Goal: Task Accomplishment & Management: Manage account settings

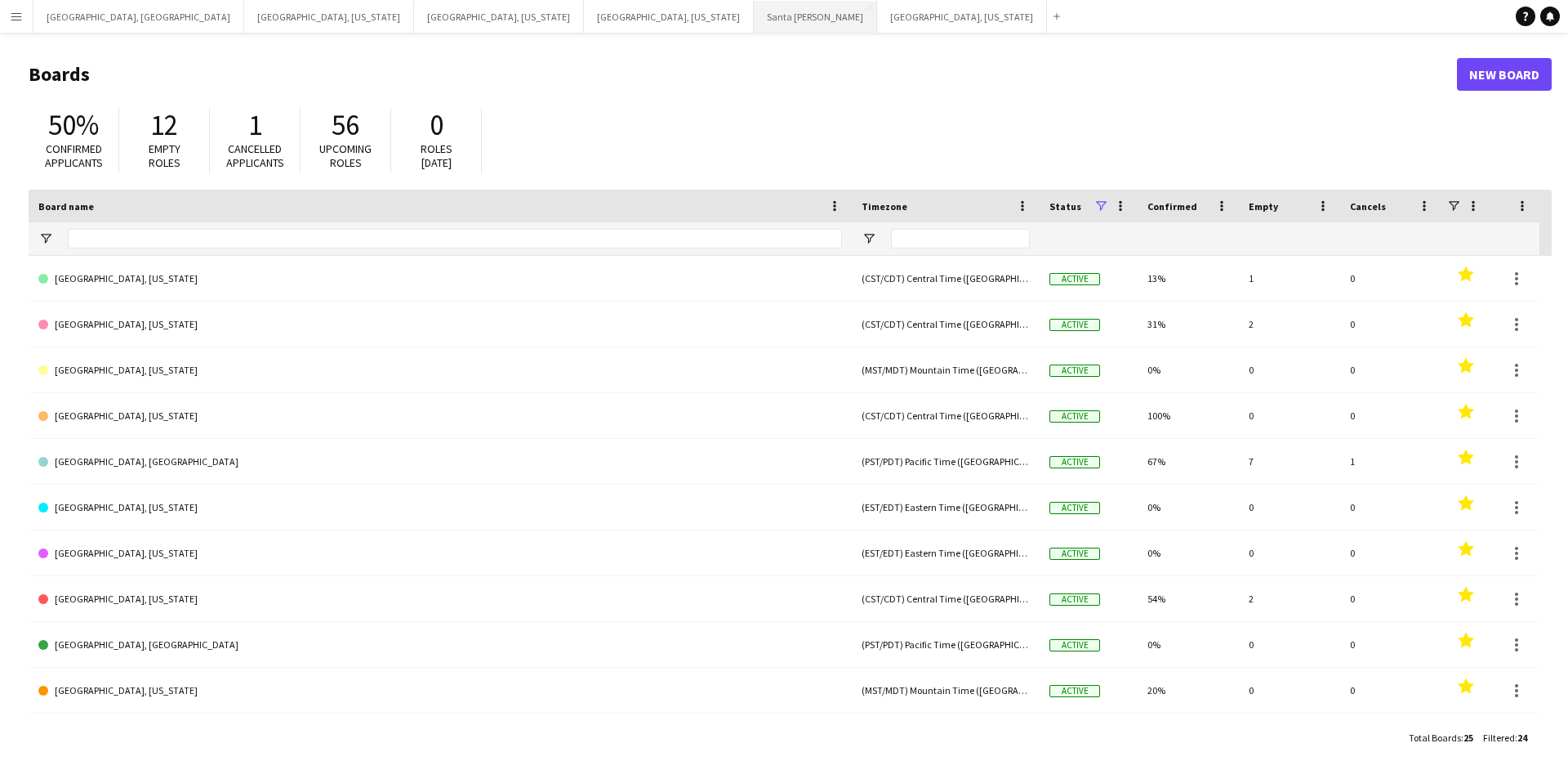
click at [754, 14] on button "Santa [PERSON_NAME] Close" at bounding box center [816, 17] width 123 height 32
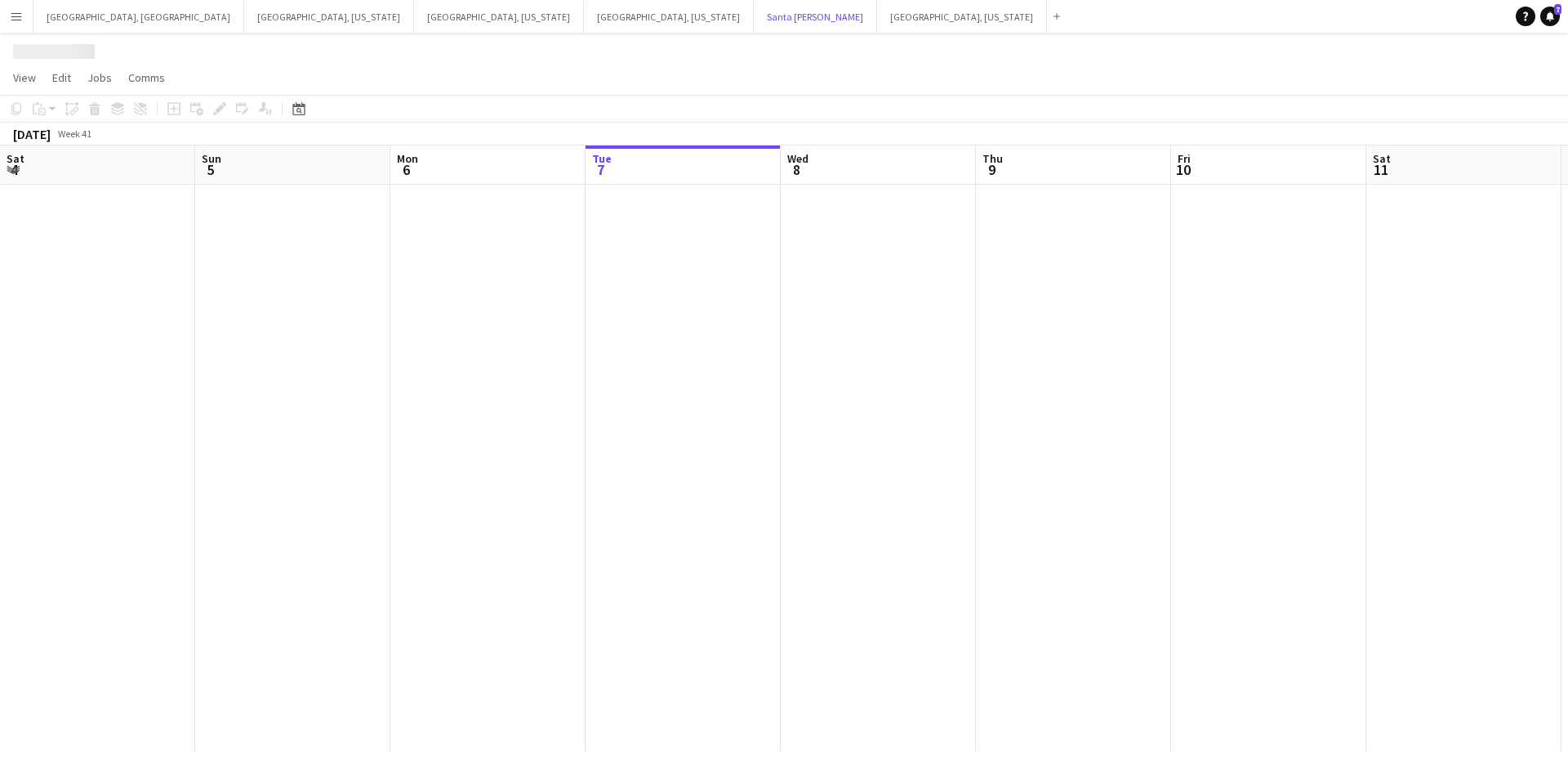
scroll to position [0, 391]
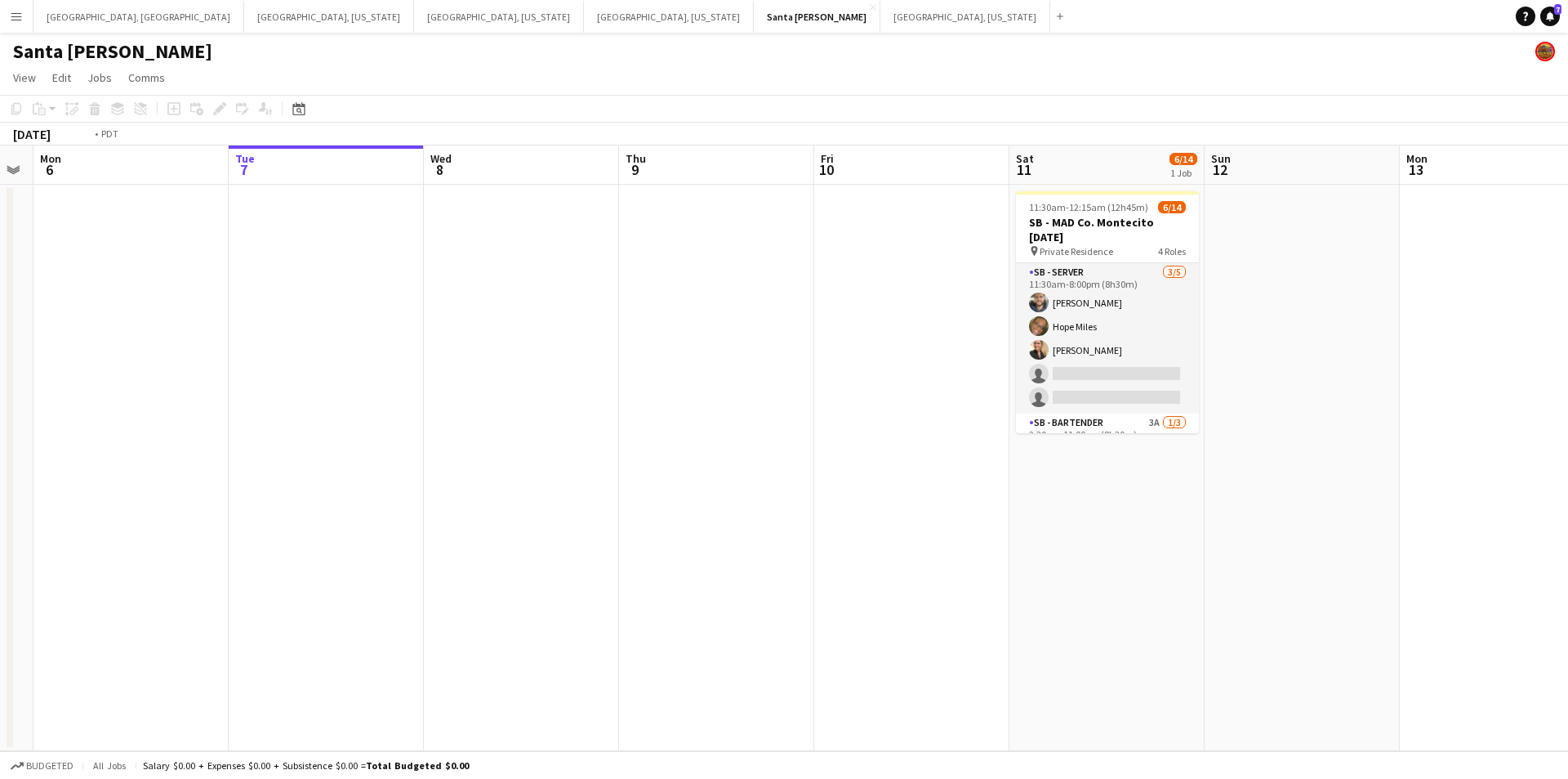
drag, startPoint x: 494, startPoint y: 432, endPoint x: 723, endPoint y: 431, distance: 229.0
click at [723, 431] on app-calendar-viewport "Sat 4 Sun 5 Mon 6 Tue 7 Wed 8 Thu 9 Fri 10 Sat 11 6/14 1 Job Sun 12 Mon 13 Tue …" at bounding box center [784, 448] width 1568 height 606
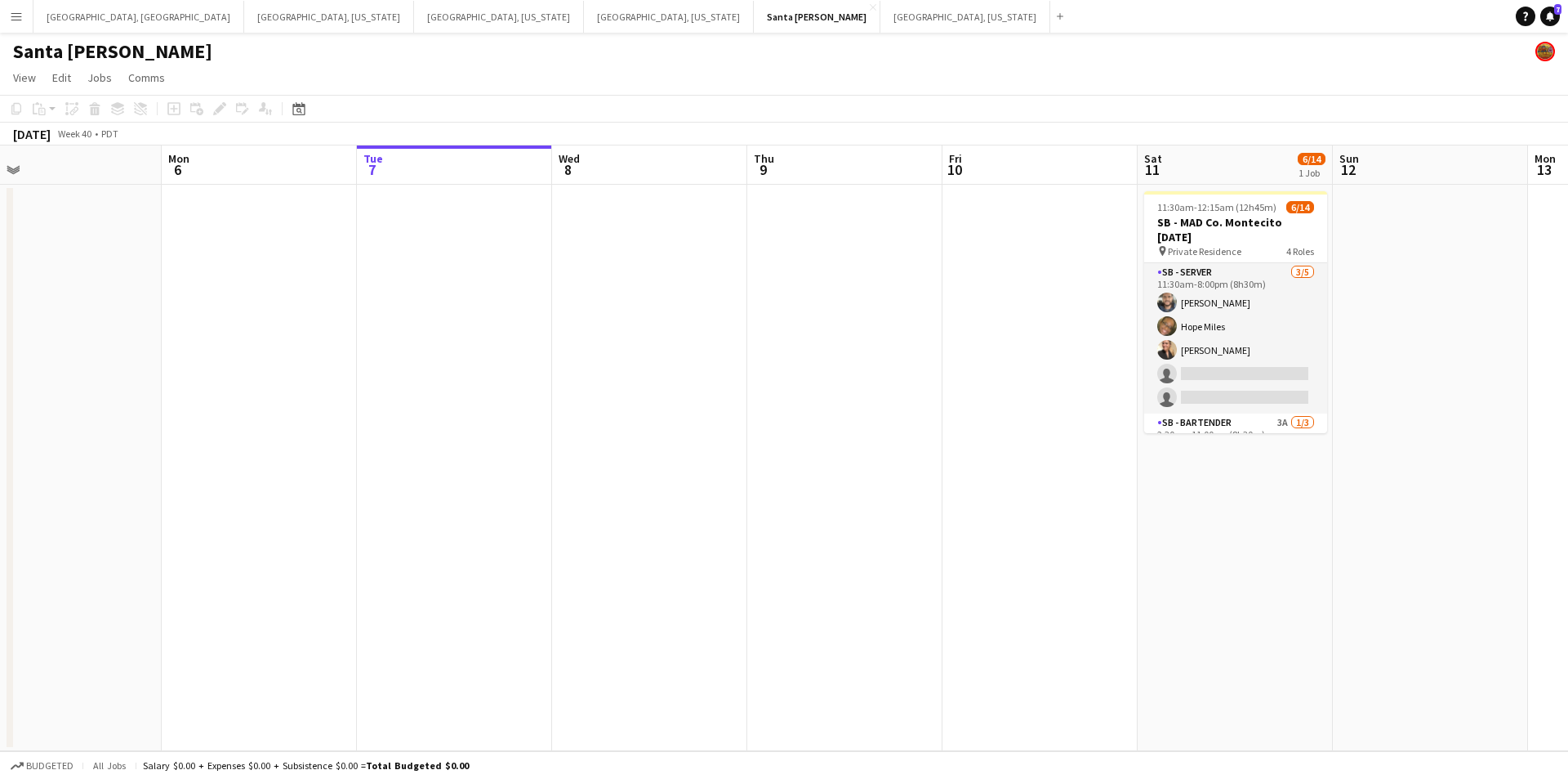
drag, startPoint x: 657, startPoint y: 430, endPoint x: 587, endPoint y: 430, distance: 70.0
click at [587, 430] on app-calendar-viewport "Fri 3 Sat 4 Sun 5 Mon 6 Tue 7 Wed 8 Thu 9 Fri 10 Sat 11 6/14 1 Job Sun 12 Mon 1…" at bounding box center [784, 448] width 1568 height 606
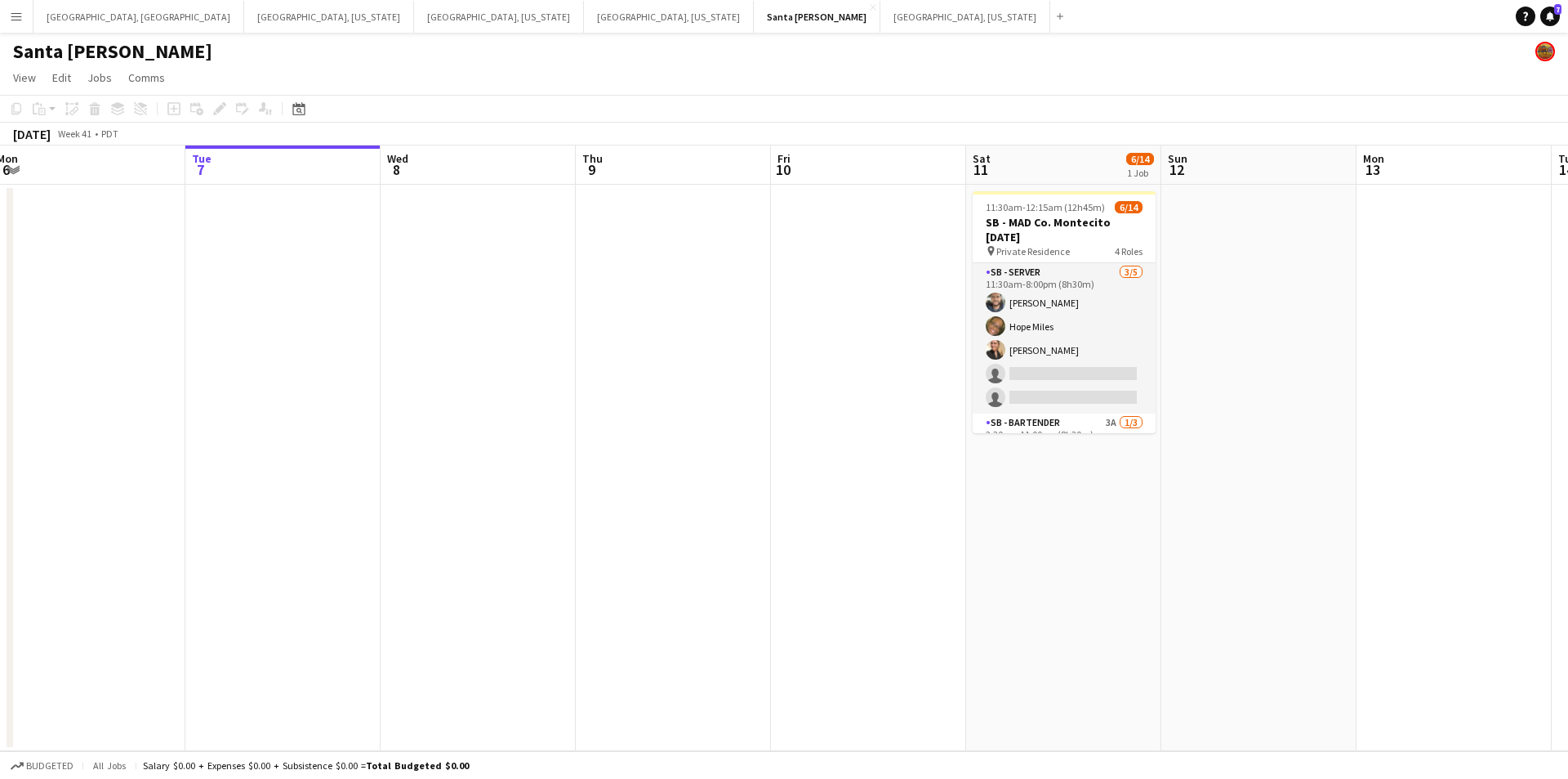
drag, startPoint x: 820, startPoint y: 402, endPoint x: 652, endPoint y: 401, distance: 168.0
click at [652, 401] on app-calendar-viewport "Fri 3 Sat 4 Sun 5 Mon 6 Tue 7 Wed 8 Thu 9 Fri 10 Sat 11 6/14 1 Job Sun 12 Mon 1…" at bounding box center [784, 448] width 1568 height 606
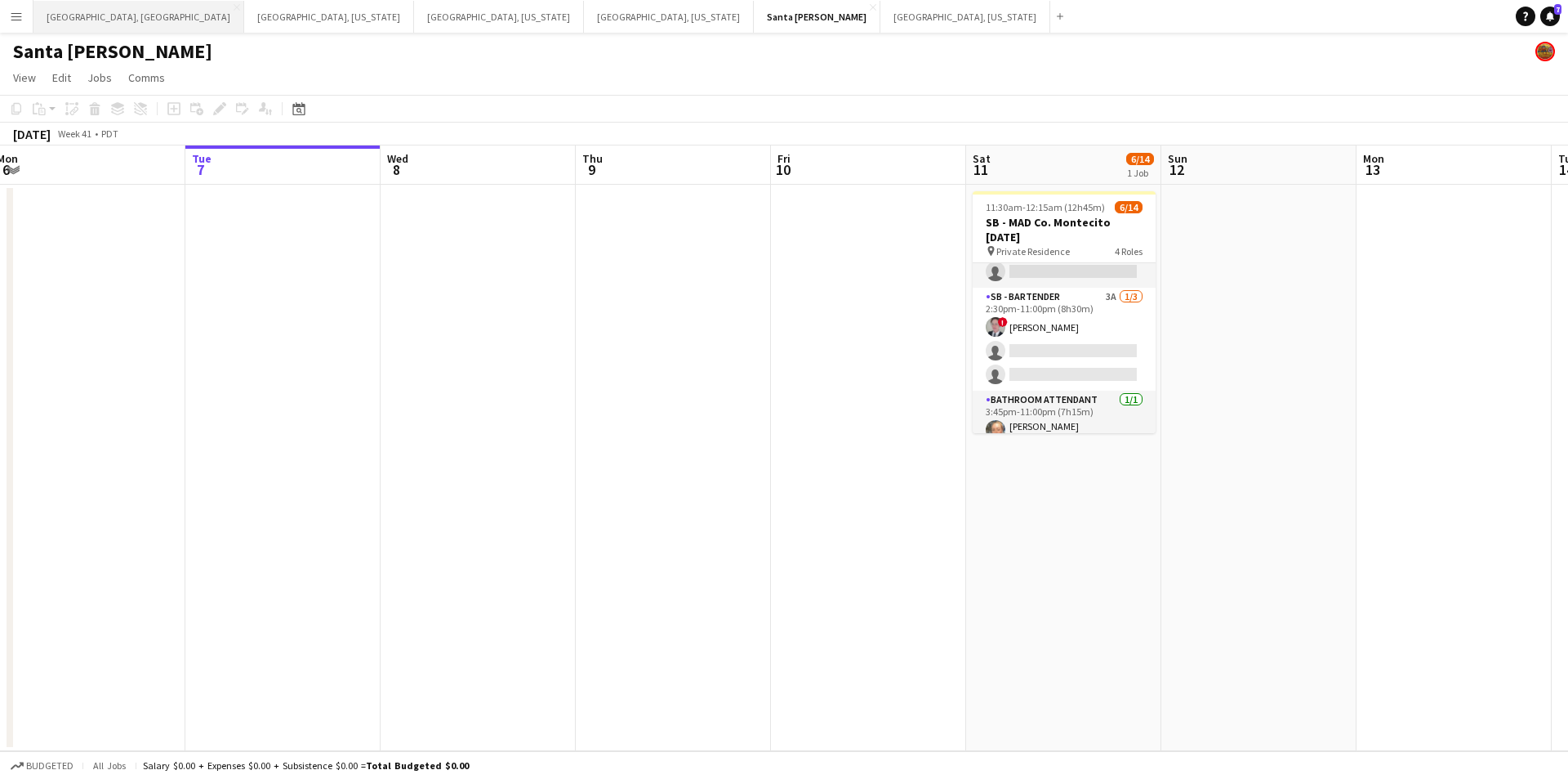
click at [57, 15] on button "[GEOGRAPHIC_DATA], [GEOGRAPHIC_DATA] Close" at bounding box center [138, 17] width 211 height 32
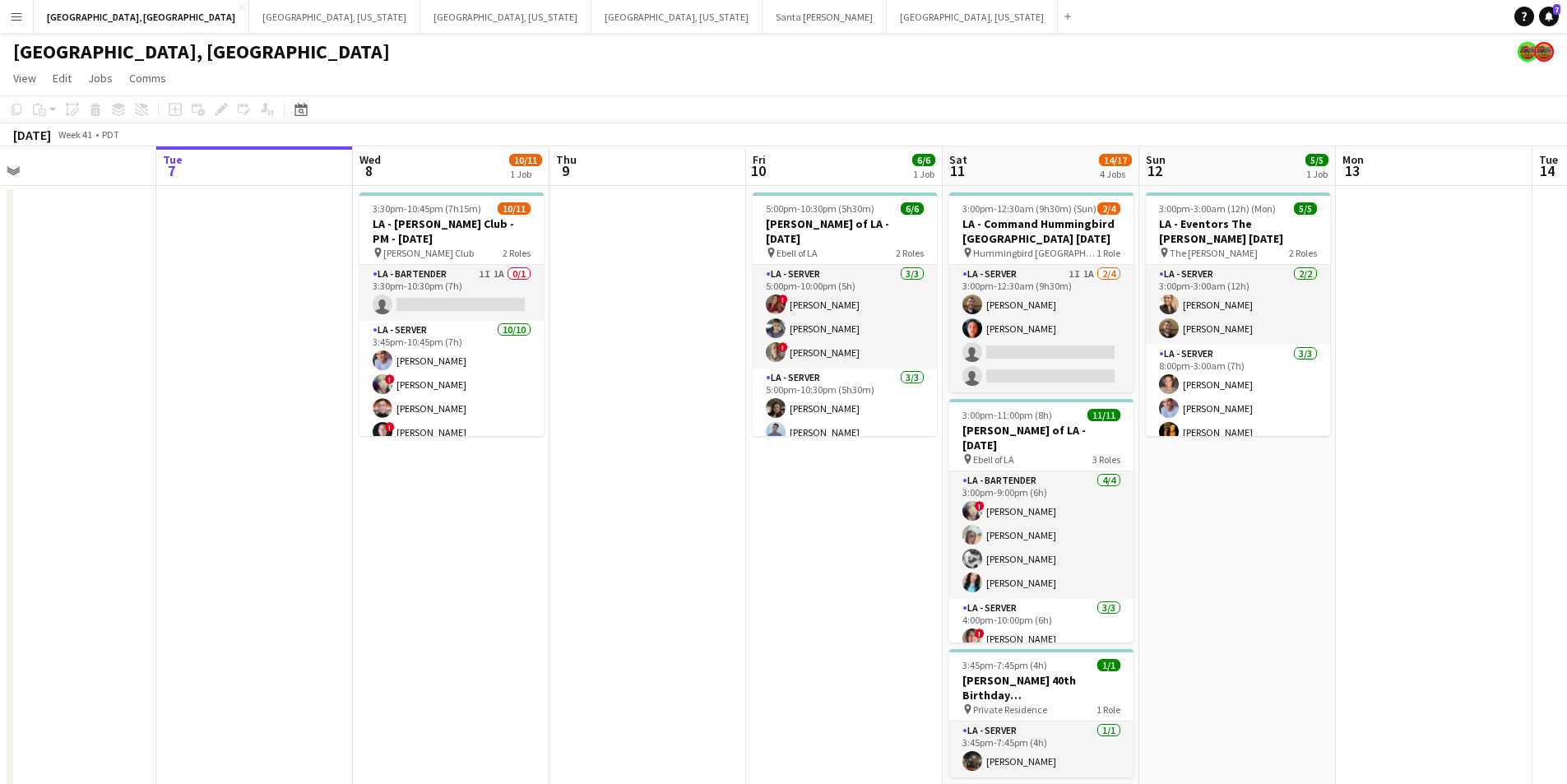
scroll to position [0, 511]
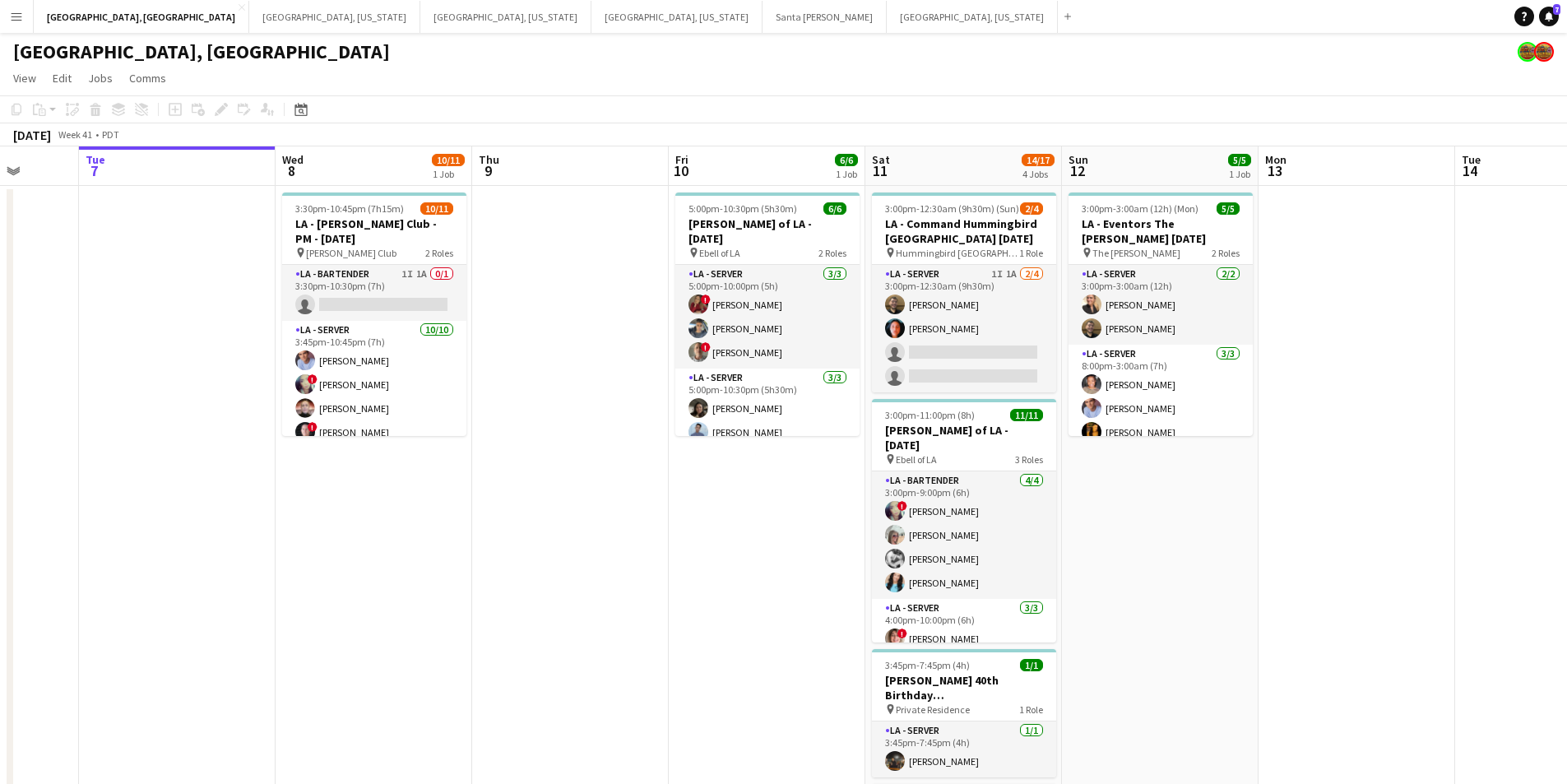
drag, startPoint x: 937, startPoint y: 512, endPoint x: 820, endPoint y: 512, distance: 117.0
click at [820, 512] on app-calendar-viewport "Sat 4 8/8 3 Jobs Sun 5 Mon 6 Tue 7 Wed 8 10/11 1 Job Thu 9 Fri 10 6/6 1 Job Sat…" at bounding box center [784, 547] width 1567 height 803
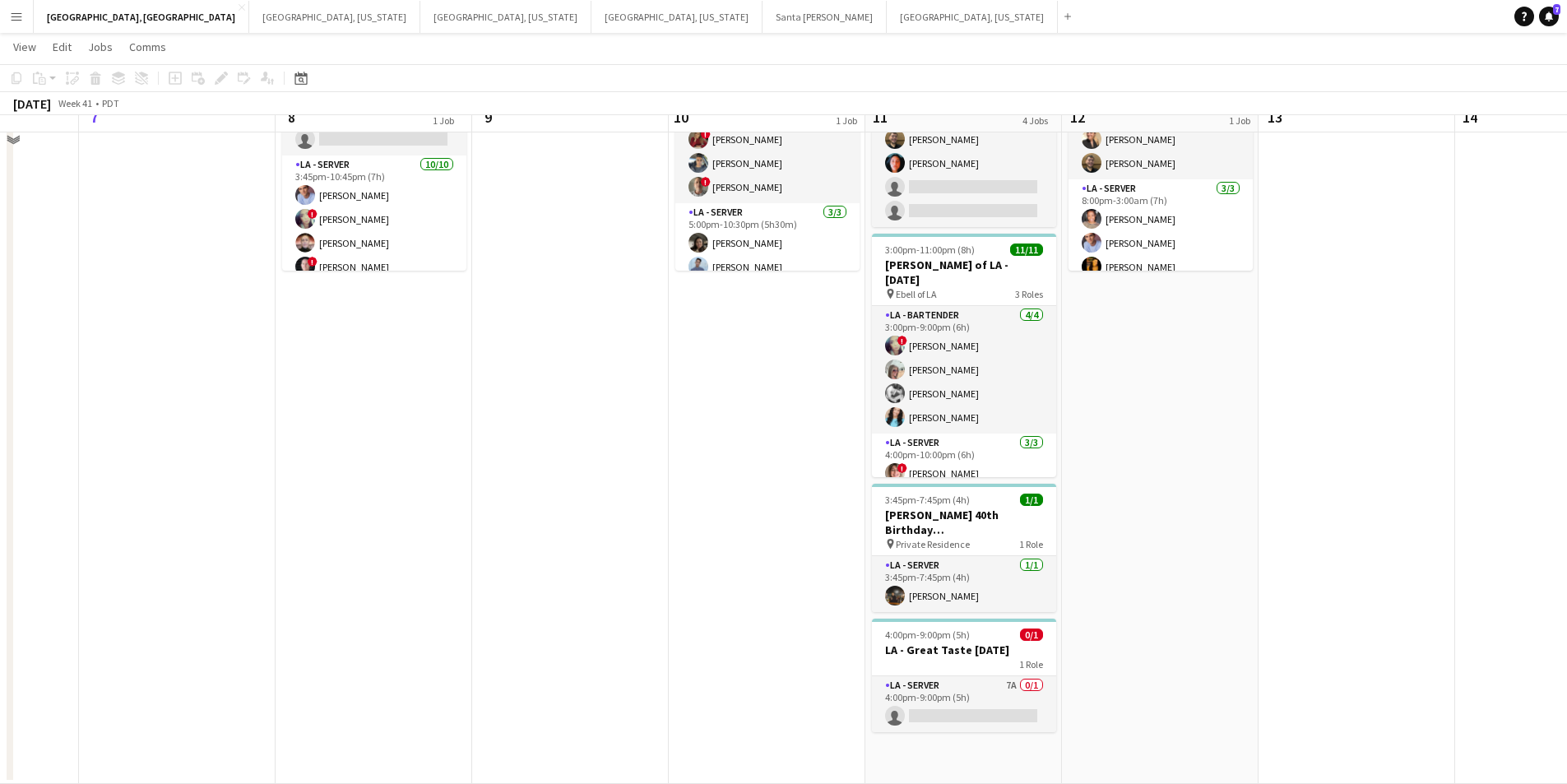
scroll to position [0, 0]
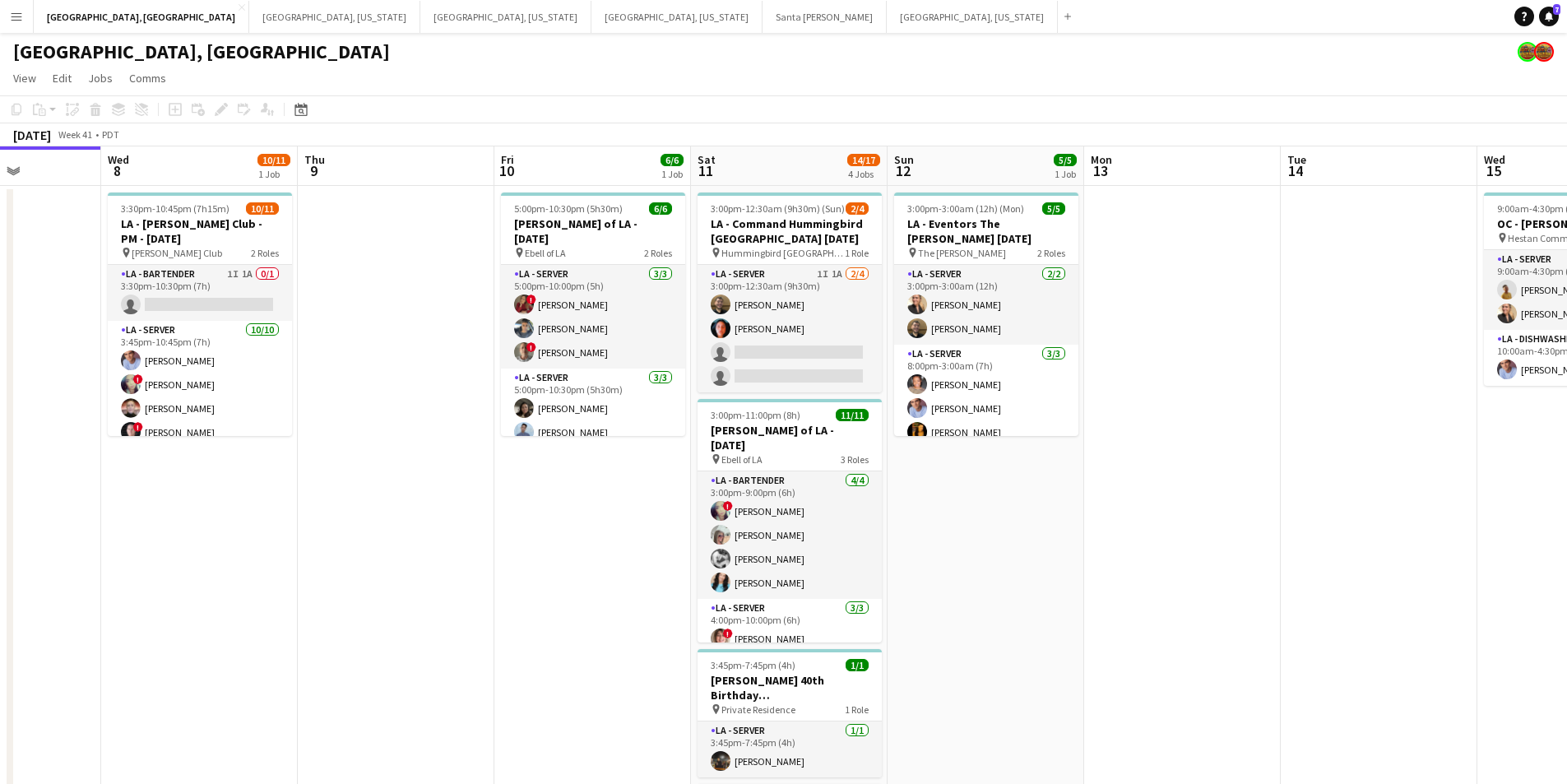
drag, startPoint x: 1082, startPoint y: 507, endPoint x: 880, endPoint y: 507, distance: 202.0
click at [880, 507] on app-calendar-viewport "Sun 5 Mon 6 Tue 7 Wed 8 10/11 1 Job Thu 9 Fri 10 6/6 1 Job Sat 11 14/17 4 Jobs …" at bounding box center [784, 547] width 1567 height 803
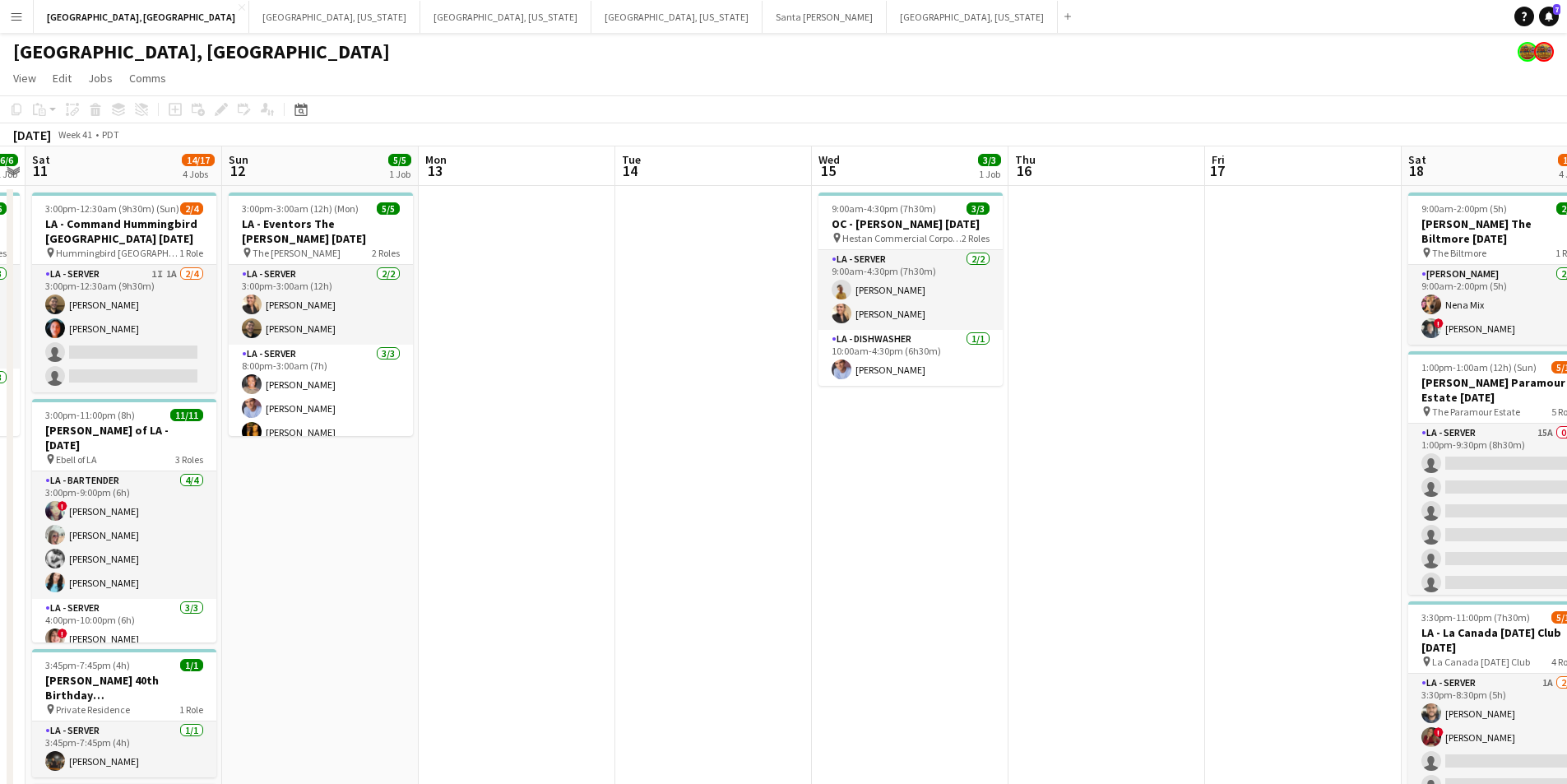
drag, startPoint x: 1178, startPoint y: 480, endPoint x: 765, endPoint y: 488, distance: 413.1
click at [765, 488] on app-calendar-viewport "Wed 8 10/11 1 Job Thu 9 Fri 10 6/6 1 Job Sat 11 14/17 4 Jobs Sun 12 5/5 1 Job M…" at bounding box center [784, 604] width 1567 height 916
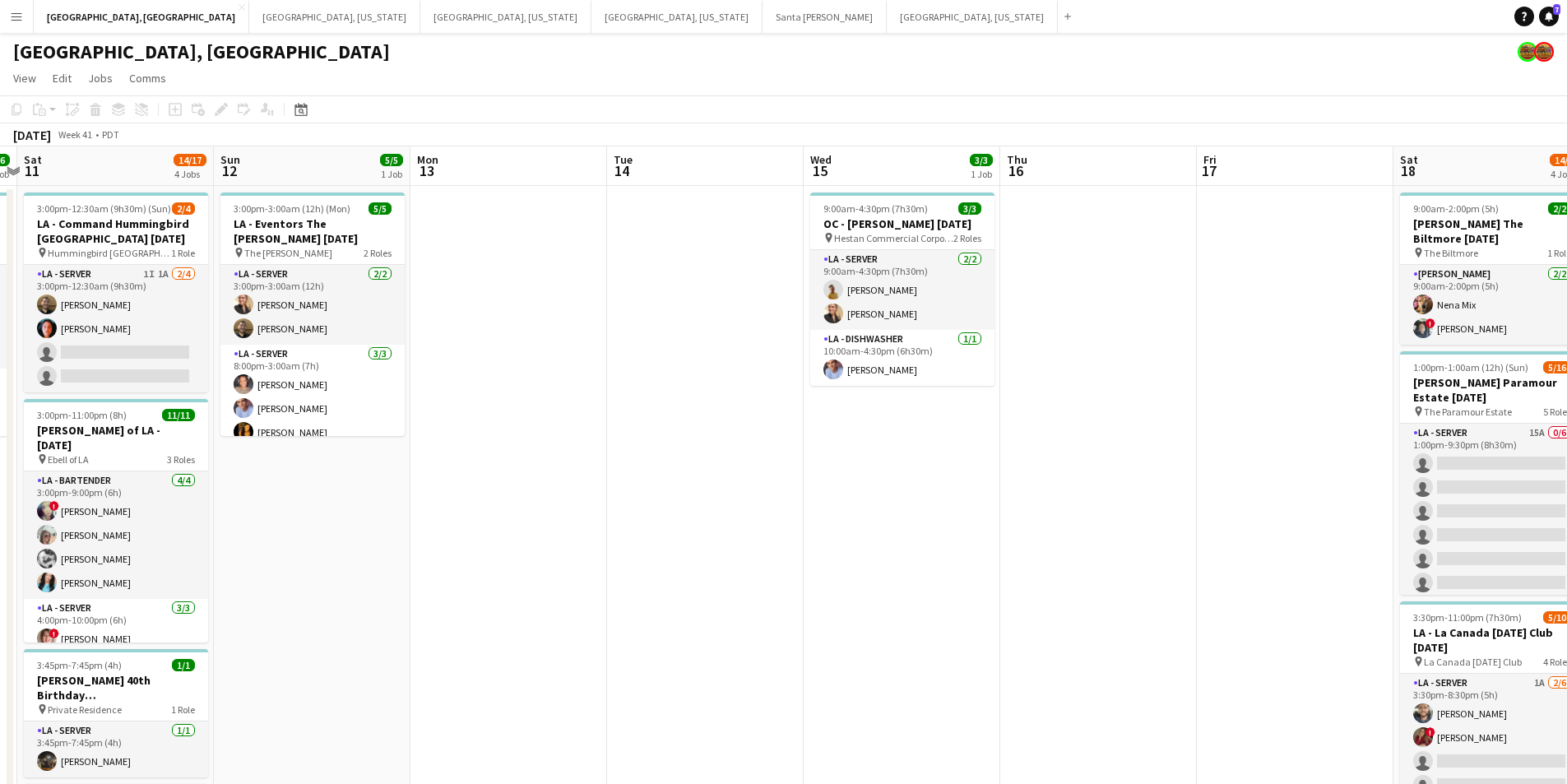
scroll to position [0, 631]
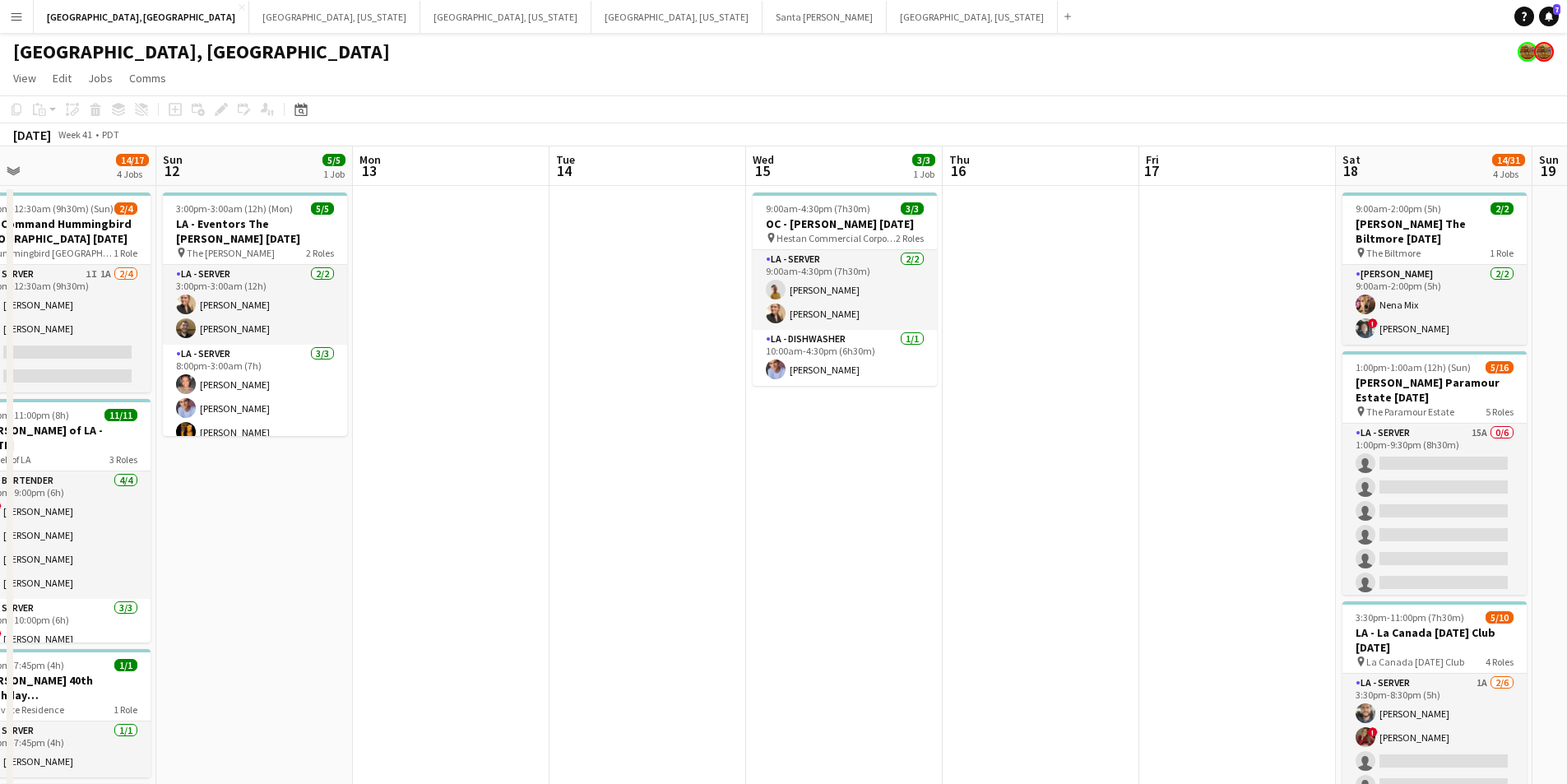
drag, startPoint x: 1000, startPoint y: 483, endPoint x: 745, endPoint y: 483, distance: 255.0
click at [745, 483] on app-calendar-viewport "Wed 8 10/11 1 Job Thu 9 Fri 10 6/6 1 Job Sat 11 14/17 4 Jobs Sun 12 5/5 1 Job M…" at bounding box center [784, 604] width 1567 height 916
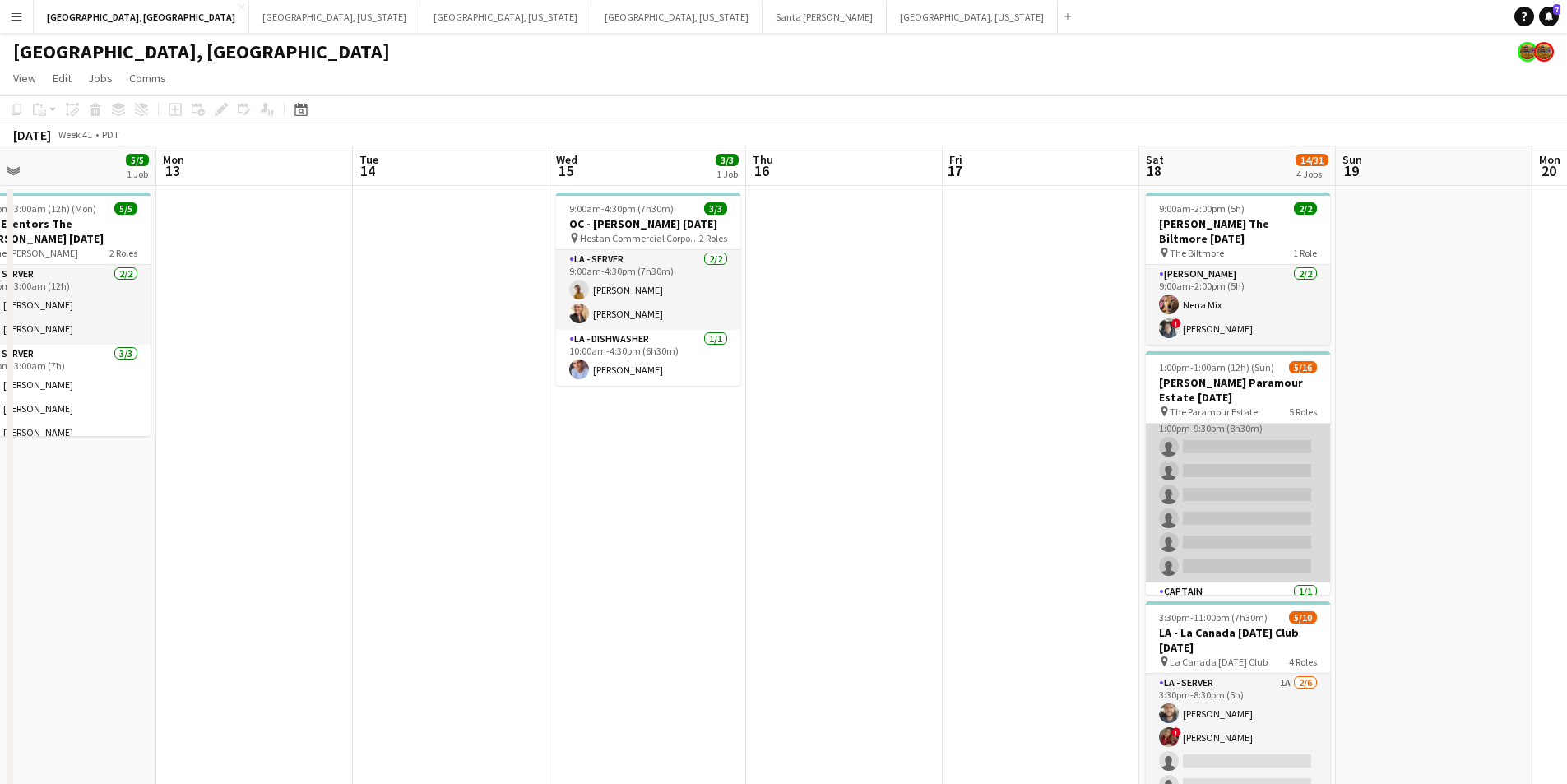
scroll to position [0, 0]
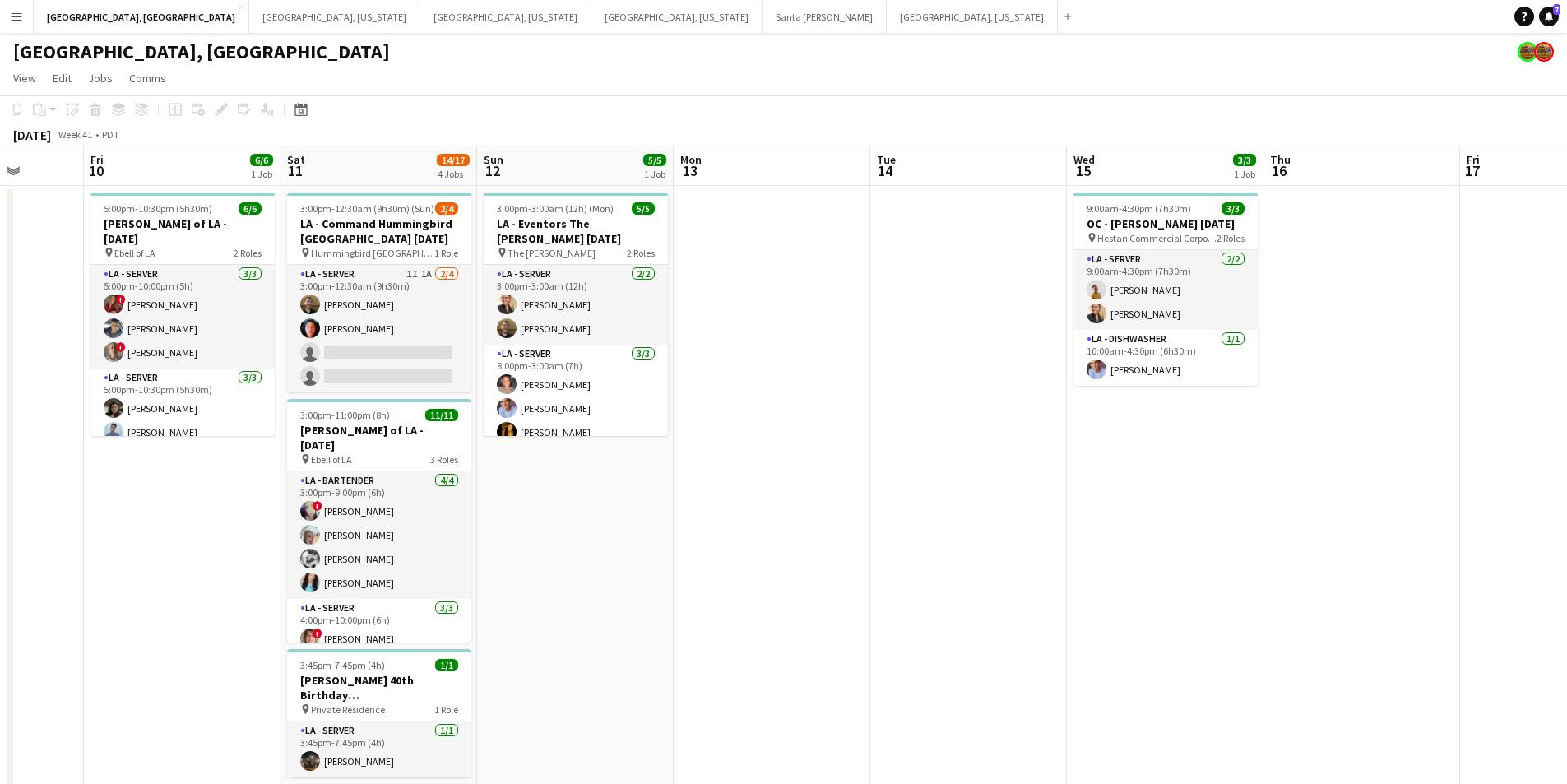
drag, startPoint x: 344, startPoint y: 533, endPoint x: 873, endPoint y: 509, distance: 529.5
click at [873, 509] on app-calendar-viewport "Tue 7 Wed 8 10/11 1 Job Thu 9 Fri 10 6/6 1 Job Sat 11 14/17 4 Jobs Sun 12 5/5 1…" at bounding box center [784, 604] width 1567 height 916
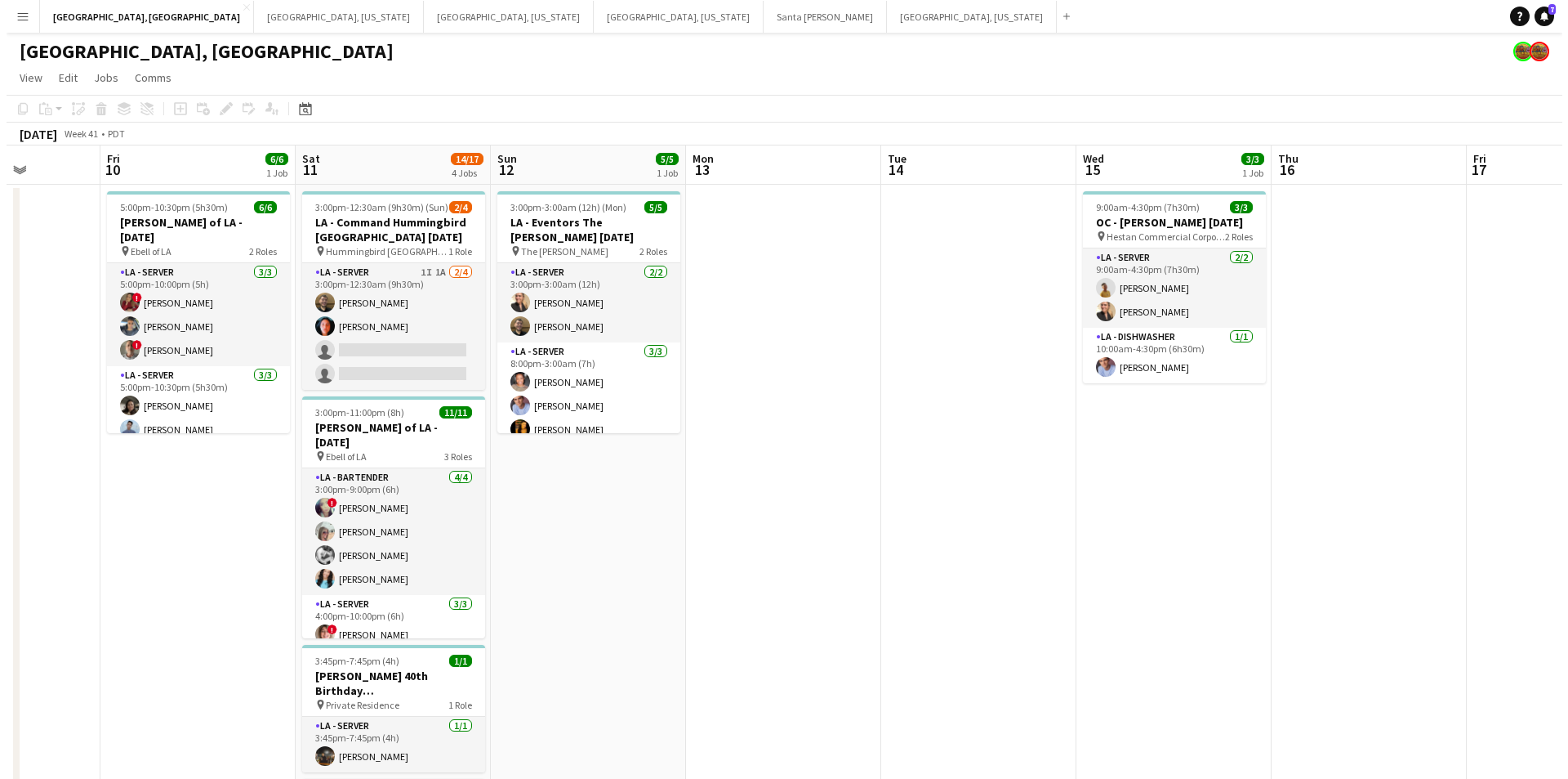
scroll to position [0, 459]
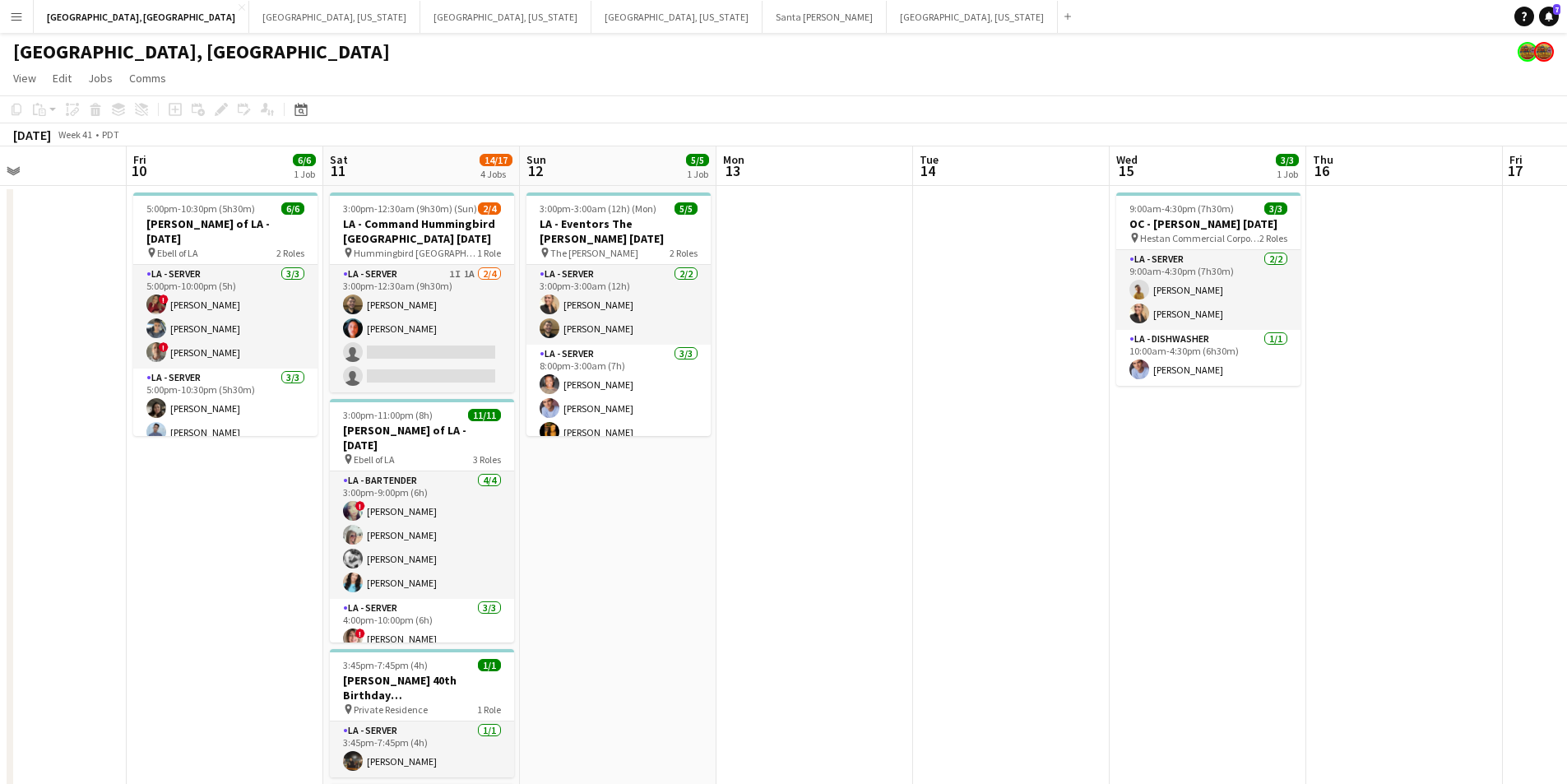
drag, startPoint x: 799, startPoint y: 537, endPoint x: 1028, endPoint y: 498, distance: 232.3
click at [1028, 498] on app-calendar-viewport "Tue 7 Wed 8 10/11 1 Job Thu 9 Fri 10 6/6 1 Job Sat 11 14/17 4 Jobs Sun 12 5/5 1…" at bounding box center [784, 604] width 1567 height 916
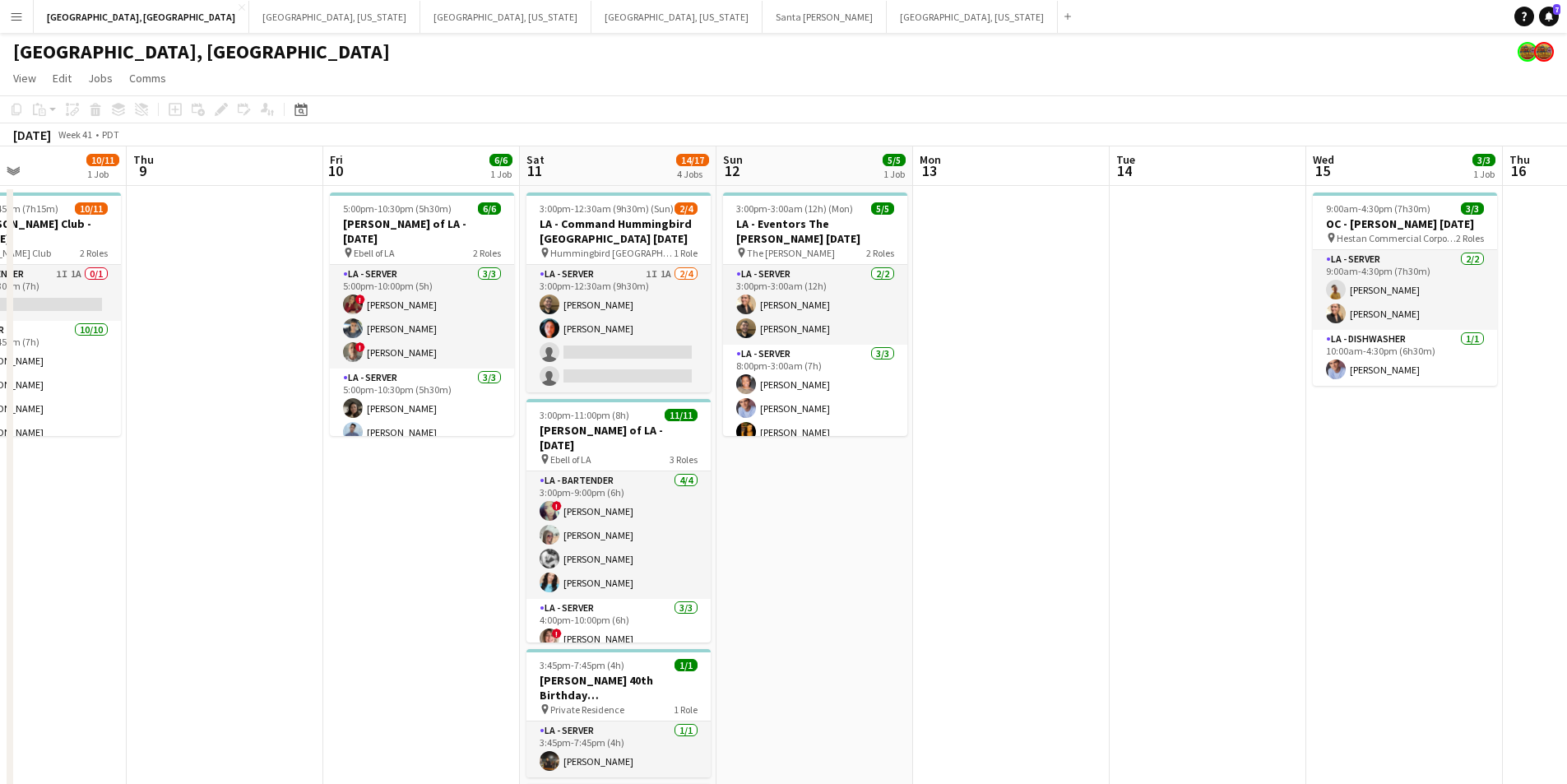
click at [21, 16] on app-icon "Menu" at bounding box center [16, 16] width 13 height 13
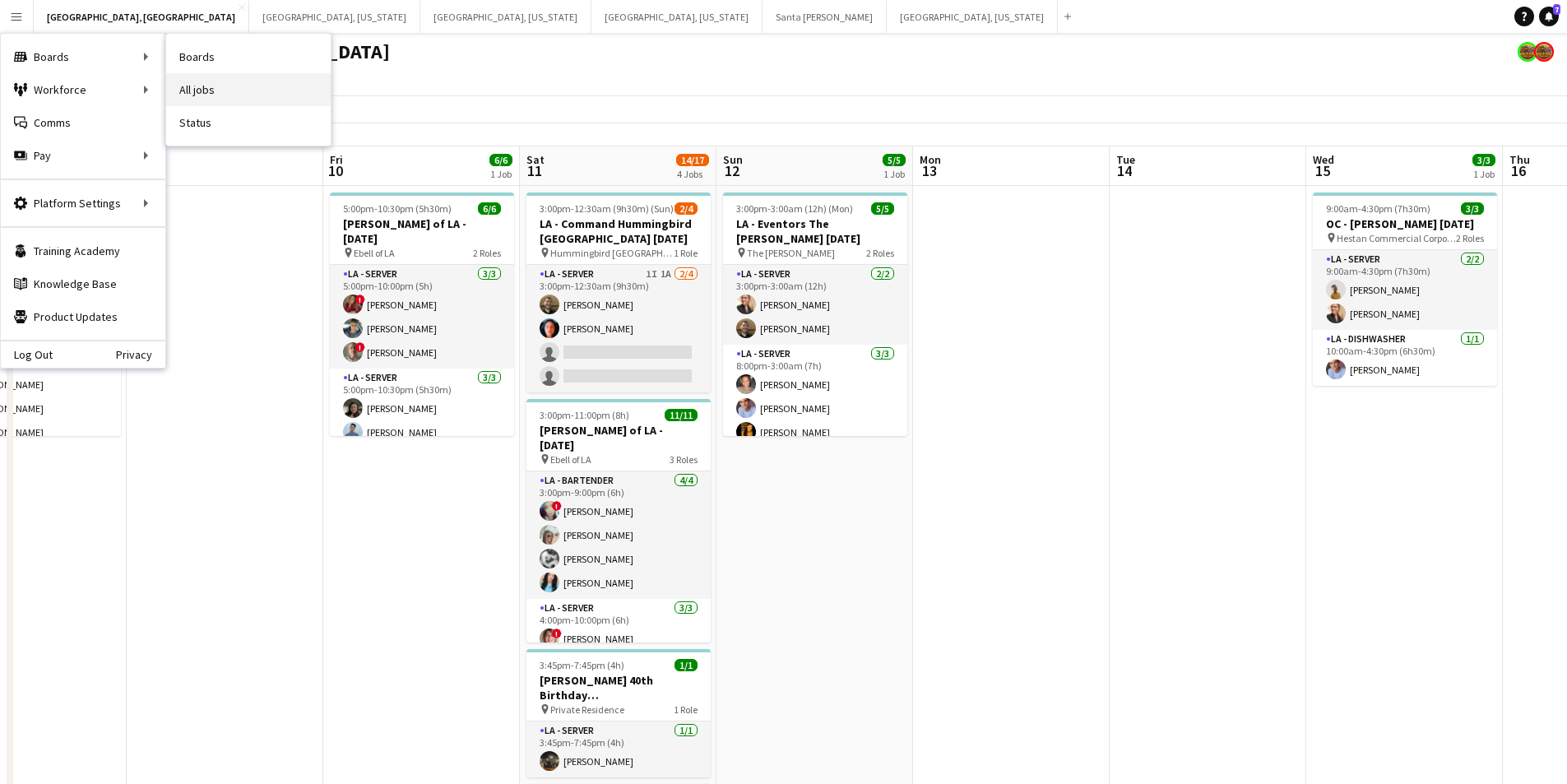
click at [225, 92] on link "All jobs" at bounding box center [248, 89] width 165 height 33
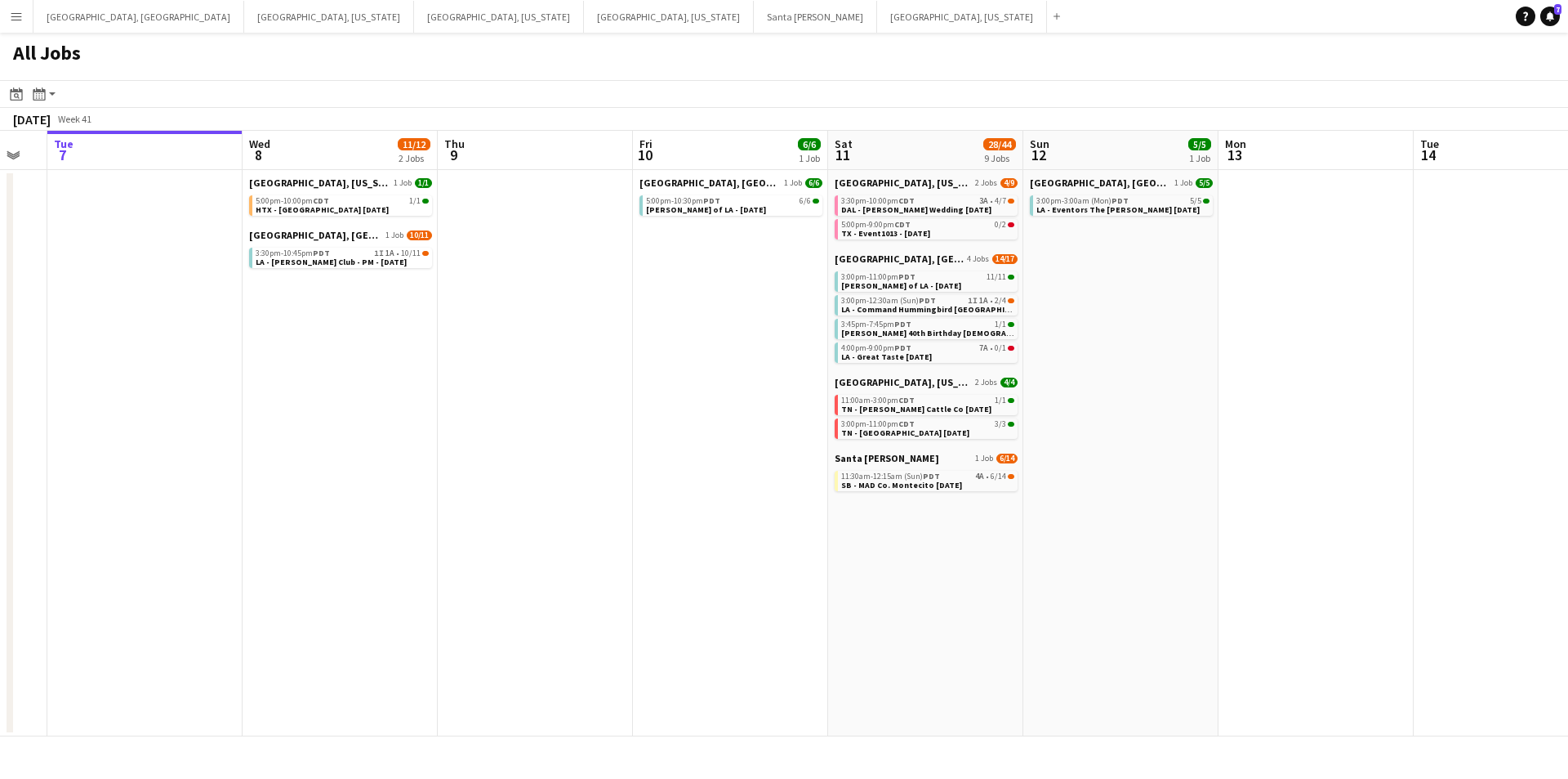
scroll to position [0, 541]
drag, startPoint x: 784, startPoint y: 443, endPoint x: 633, endPoint y: 444, distance: 151.0
click at [633, 444] on app-calendar-viewport "Sat 4 9/9 4 Jobs Sun 5 Mon 6 Tue 7 Wed 8 11/12 2 Jobs Thu 9 Fri 10 6/6 1 Job Sa…" at bounding box center [784, 433] width 1568 height 606
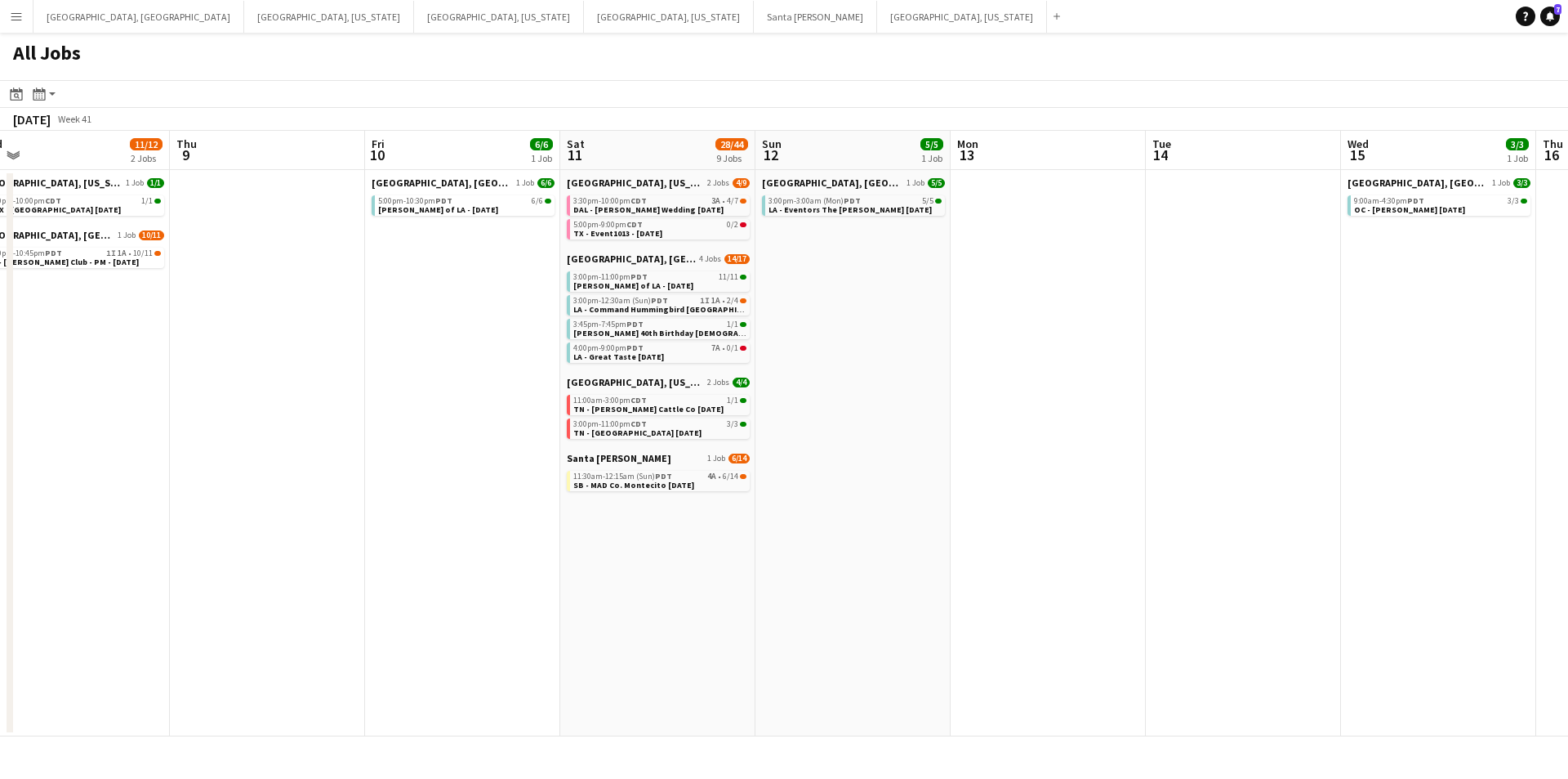
drag, startPoint x: 1403, startPoint y: 474, endPoint x: 1062, endPoint y: 517, distance: 343.7
click at [1062, 517] on app-calendar-viewport "Sat 4 9/9 4 Jobs Sun 5 Mon 6 Tue 7 Wed 8 11/12 2 Jobs Thu 9 Fri 10 6/6 1 Job Sa…" at bounding box center [784, 433] width 1568 height 606
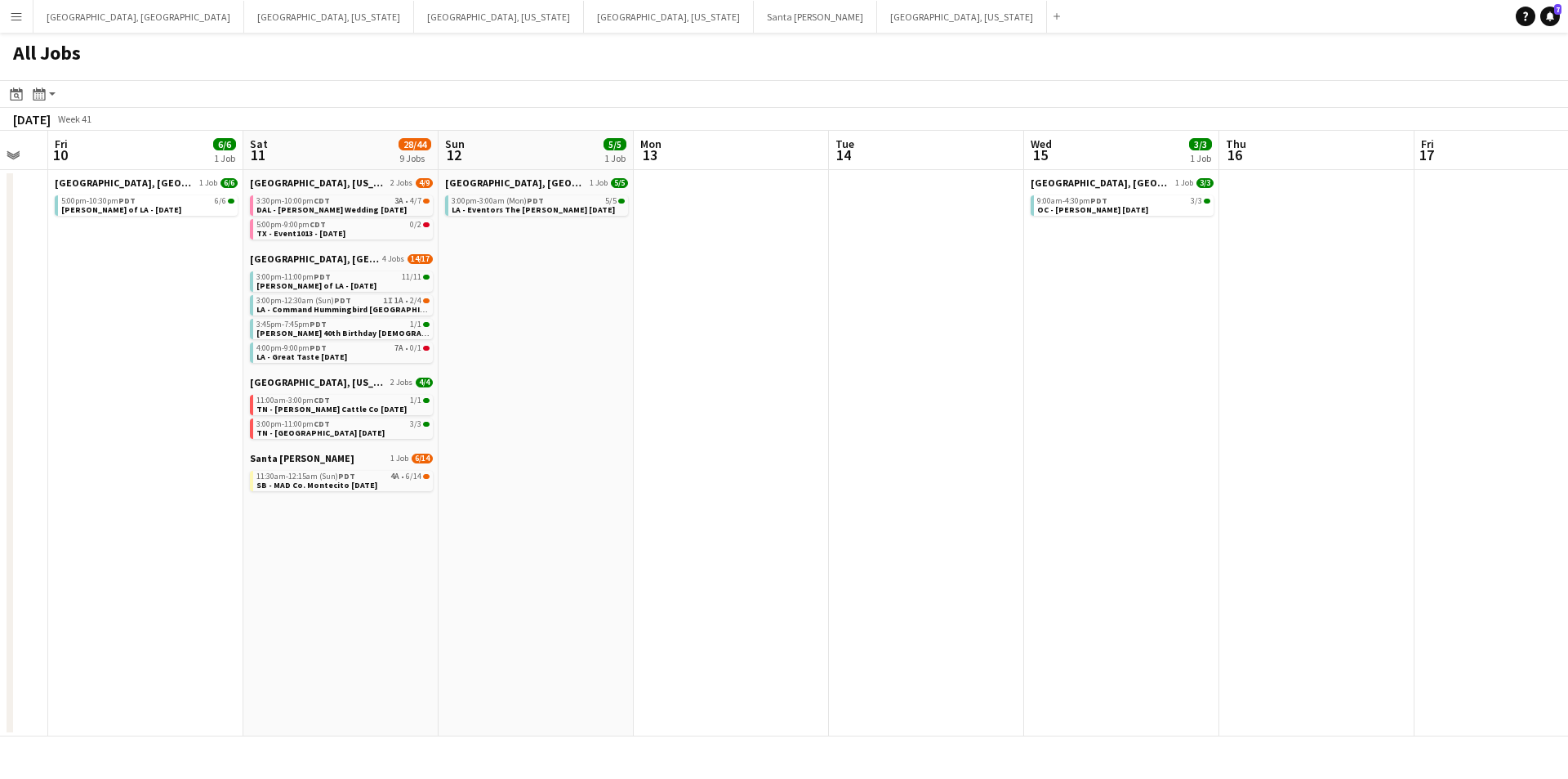
drag, startPoint x: 1295, startPoint y: 501, endPoint x: 1054, endPoint y: 519, distance: 241.7
click at [1054, 519] on app-calendar-viewport "Mon 6 Tue 7 Wed 8 11/12 2 Jobs Thu 9 Fri 10 6/6 1 Job Sat 11 28/44 9 Jobs Sun 1…" at bounding box center [784, 433] width 1568 height 606
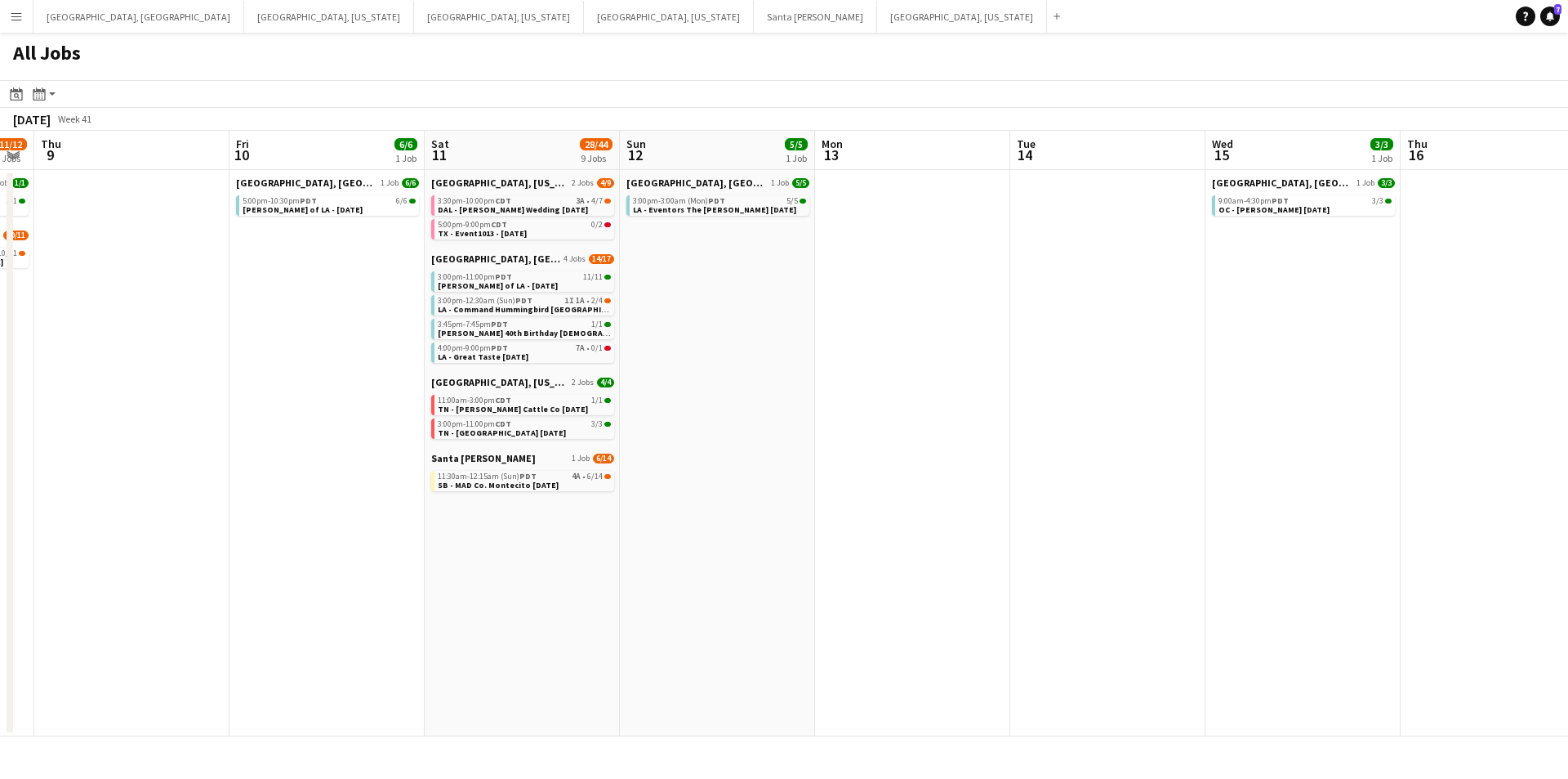
drag, startPoint x: 899, startPoint y: 538, endPoint x: 1250, endPoint y: 498, distance: 353.3
click at [1250, 498] on app-calendar-viewport "Mon 6 Tue 7 Wed 8 11/12 2 Jobs Thu 9 Fri 10 6/6 1 Job Sat 11 28/44 9 Jobs Sun 1…" at bounding box center [784, 433] width 1568 height 606
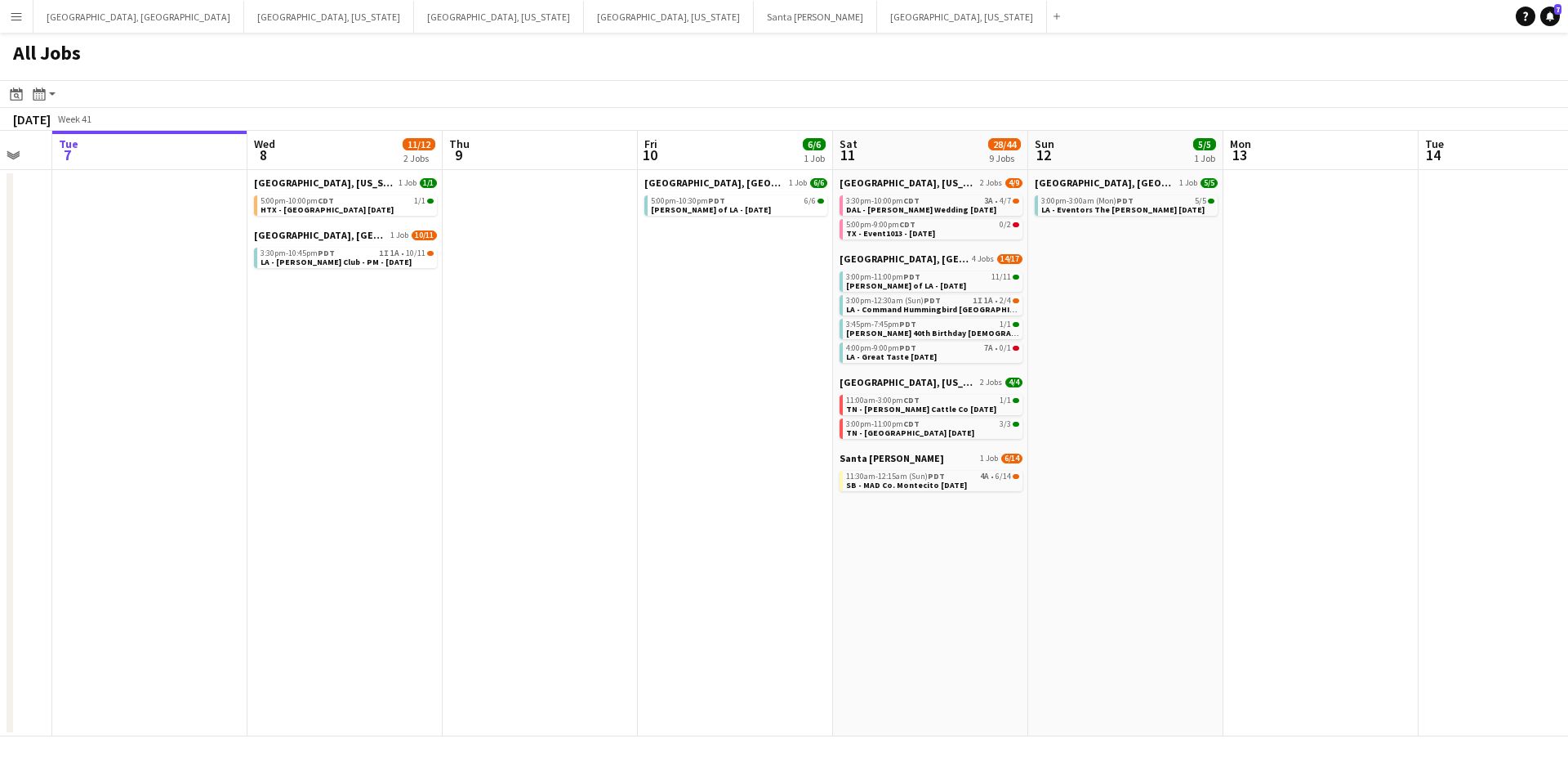
drag, startPoint x: 999, startPoint y: 531, endPoint x: 1238, endPoint y: 512, distance: 239.8
click at [1238, 512] on app-calendar-viewport "Sun 5 Mon 6 Tue 7 Wed 8 11/12 2 Jobs Thu 9 Fri 10 6/6 1 Job Sat 11 28/44 9 Jobs…" at bounding box center [784, 433] width 1568 height 606
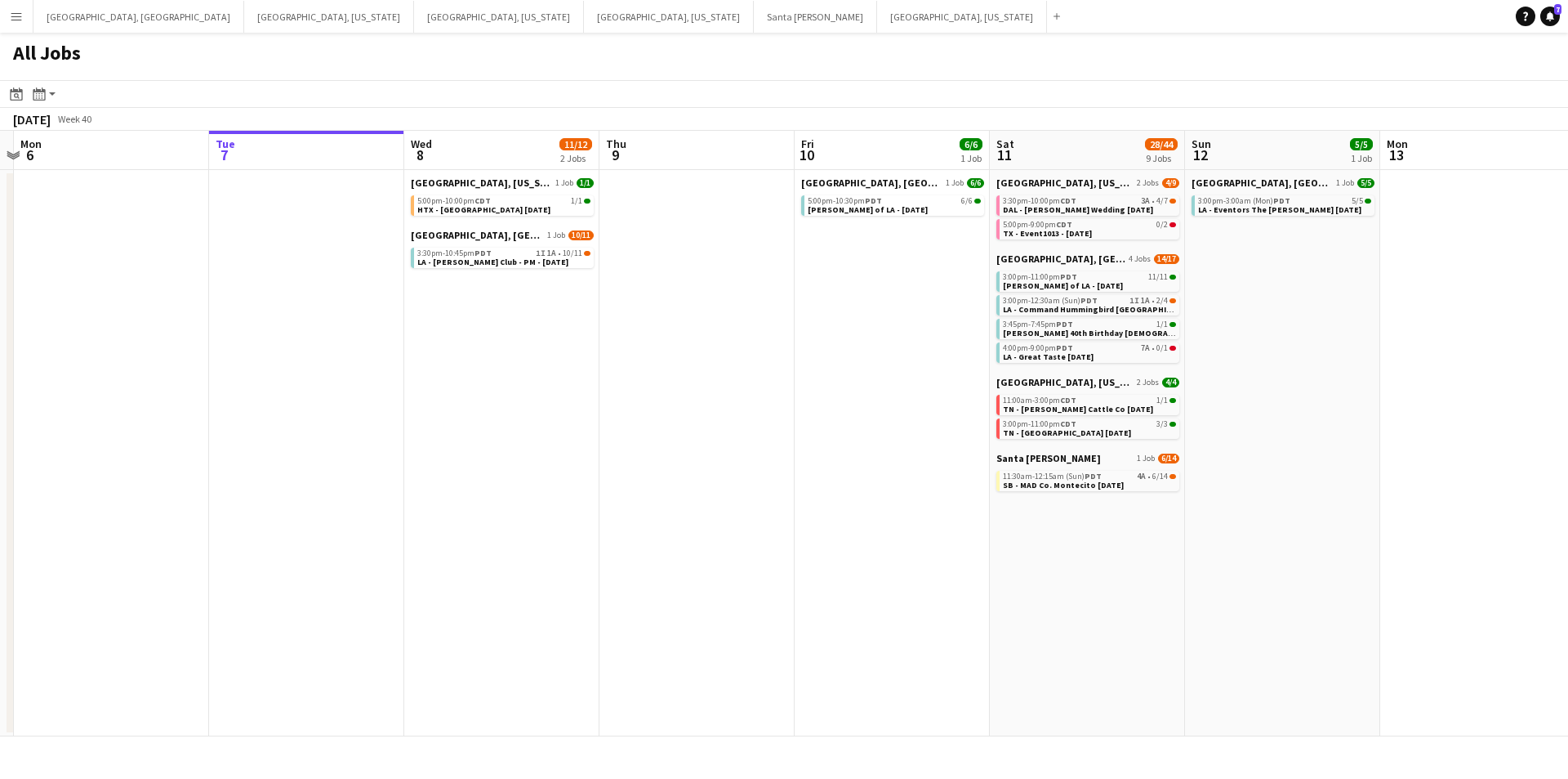
scroll to position [0, 361]
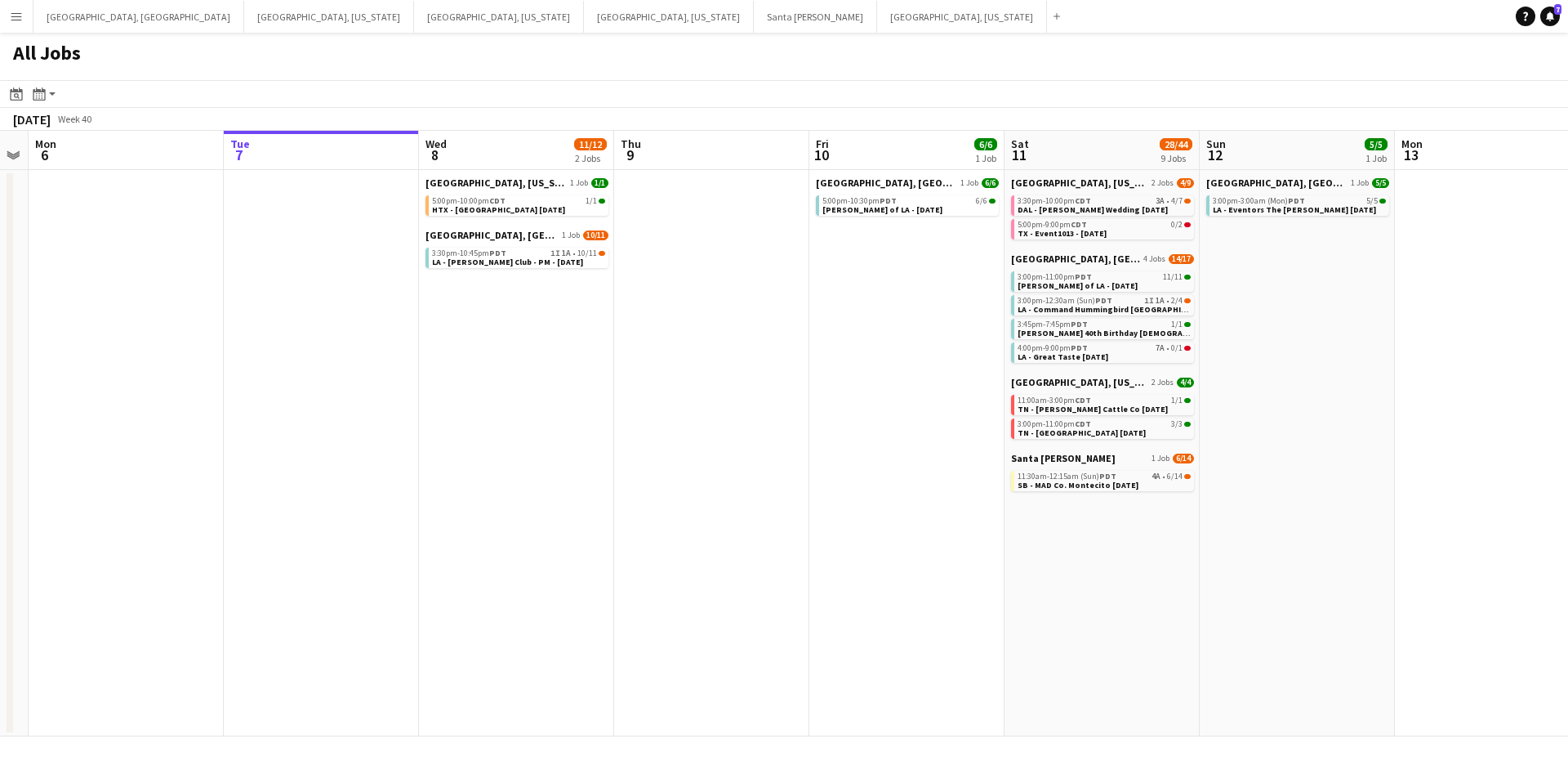
drag, startPoint x: 481, startPoint y: 502, endPoint x: 639, endPoint y: 491, distance: 158.4
click at [639, 491] on app-calendar-viewport "Sat 4 9/9 4 Jobs Sun 5 Mon 6 Tue 7 Wed 8 11/12 2 Jobs Thu 9 Fri 10 6/6 1 Job Sa…" at bounding box center [784, 433] width 1568 height 606
